Goal: Complete application form

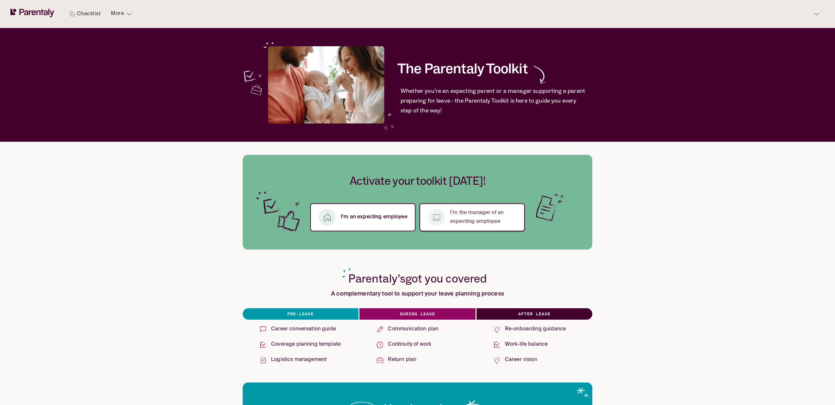
click at [487, 216] on p "I’m the manager of an expecting employee" at bounding box center [483, 218] width 67 height 18
